Goal: Transaction & Acquisition: Subscribe to service/newsletter

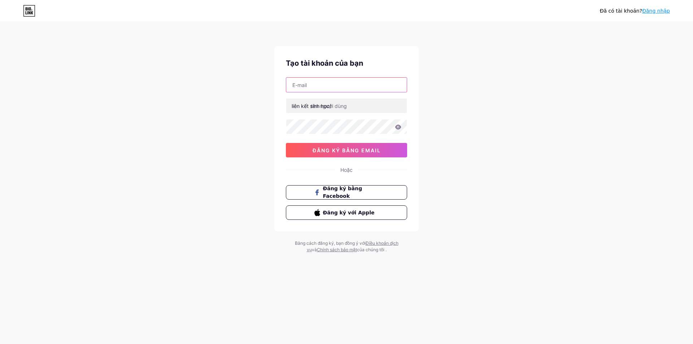
click at [341, 84] on input "text" at bounding box center [346, 85] width 121 height 14
type input "[EMAIL_ADDRESS][DOMAIN_NAME]"
click at [345, 106] on input "text" at bounding box center [346, 106] width 121 height 14
click at [351, 106] on input "text" at bounding box center [346, 106] width 121 height 14
click at [325, 104] on font "liên kết sinh học/" at bounding box center [312, 106] width 40 height 6
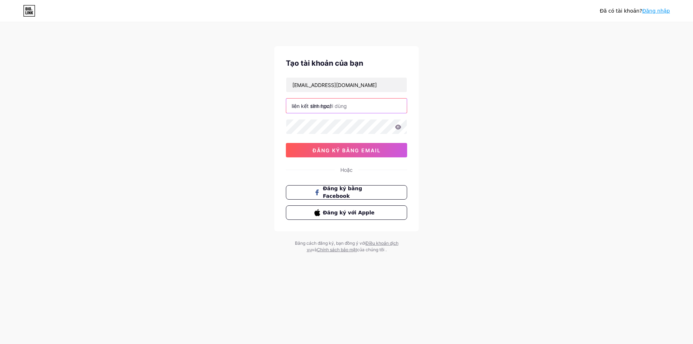
drag, startPoint x: 354, startPoint y: 106, endPoint x: 378, endPoint y: 110, distance: 24.1
click at [378, 110] on input "text" at bounding box center [346, 106] width 121 height 14
type input "p"
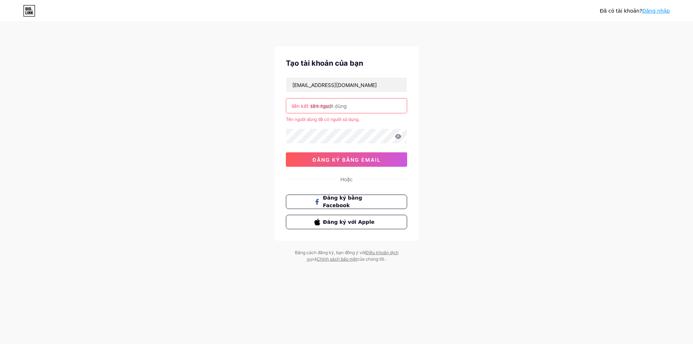
type input "p"
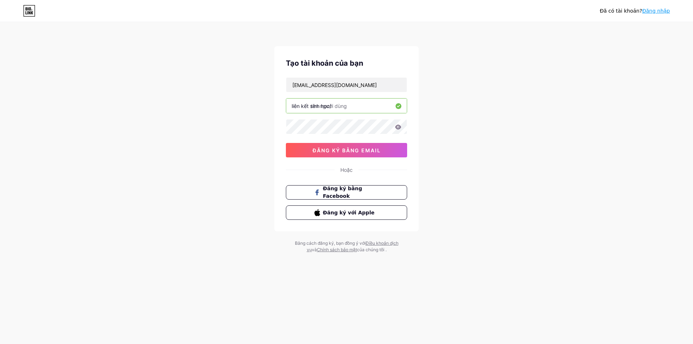
click at [494, 138] on div "Đã có [PERSON_NAME]? Đăng nhập Tạo tài [PERSON_NAME] bạn [EMAIL_ADDRESS][DOMAIN…" at bounding box center [346, 138] width 693 height 276
click at [358, 79] on input "[EMAIL_ADDRESS][DOMAIN_NAME]" at bounding box center [346, 85] width 121 height 14
click at [359, 106] on input "text" at bounding box center [346, 106] width 121 height 14
drag, startPoint x: 252, startPoint y: 106, endPoint x: 212, endPoint y: 104, distance: 39.8
click at [212, 104] on div "Đã có [PERSON_NAME]? Đăng nhập Tạo tài [PERSON_NAME] bạn [EMAIL_ADDRESS][DOMAIN…" at bounding box center [346, 138] width 693 height 276
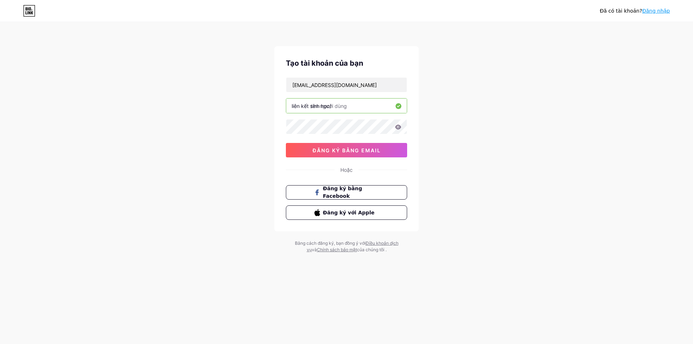
type input "p"
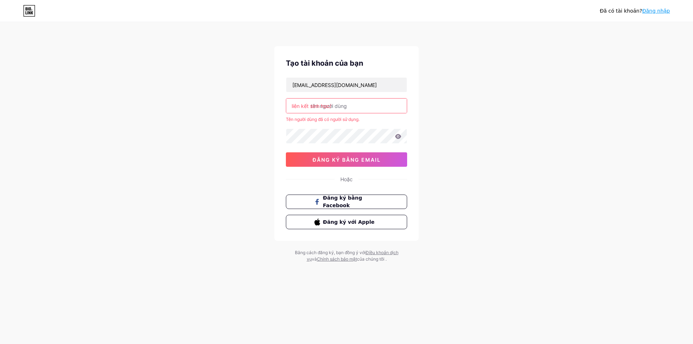
type input "p"
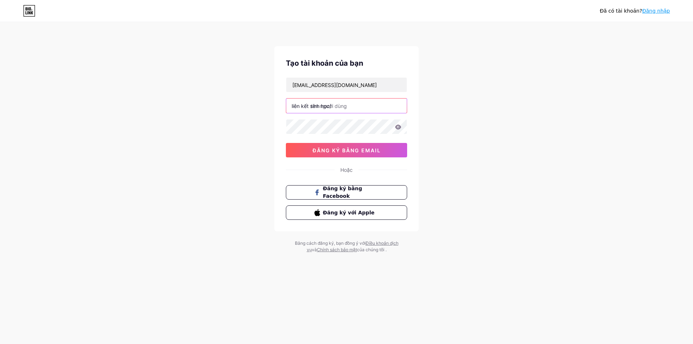
type input "p"
drag, startPoint x: 211, startPoint y: 112, endPoint x: 175, endPoint y: 110, distance: 36.2
click at [175, 110] on div "Đã có [PERSON_NAME]? Đăng nhập Tạo tài [PERSON_NAME] bạn [EMAIL_ADDRESS][DOMAIN…" at bounding box center [346, 138] width 693 height 276
type input "thanhoai"
click at [397, 127] on icon at bounding box center [398, 126] width 6 height 5
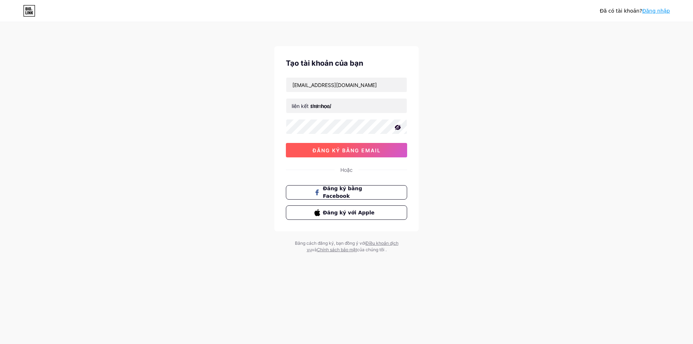
click at [359, 151] on font "đăng ký bằng email" at bounding box center [346, 150] width 68 height 6
